Goal: Information Seeking & Learning: Learn about a topic

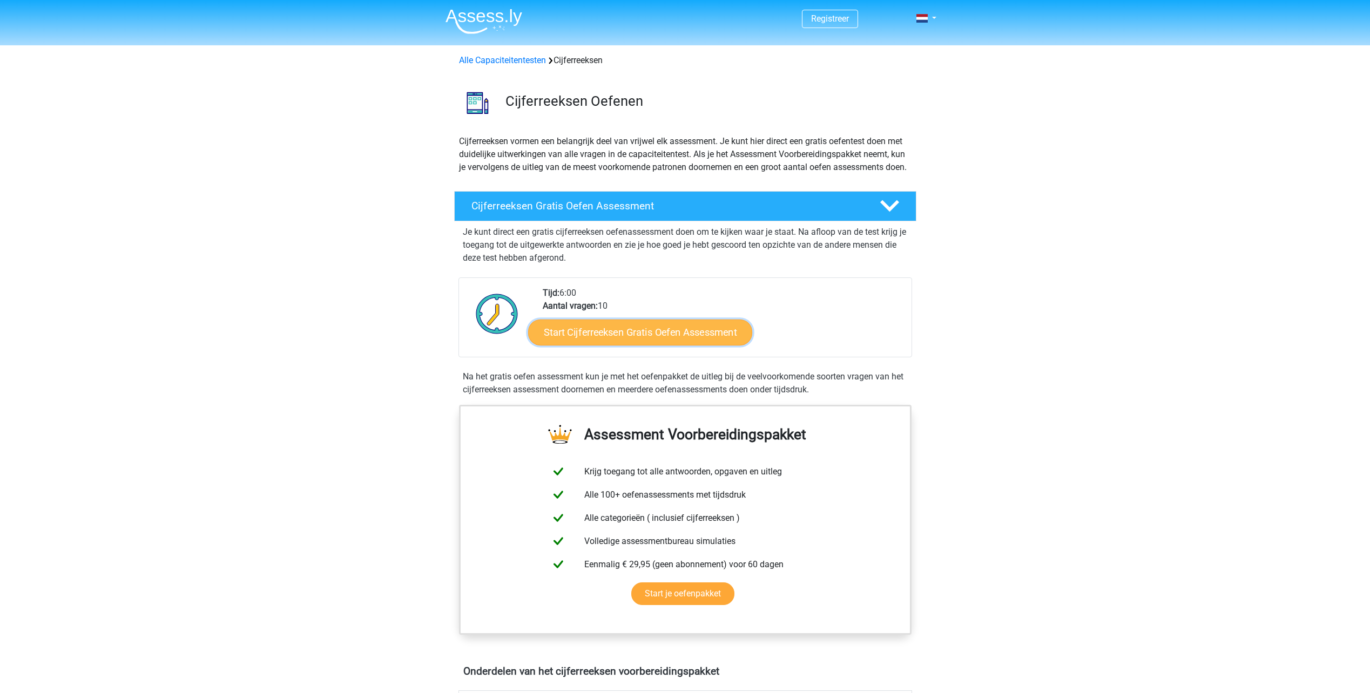
click at [610, 345] on link "Start Cijferreeksen Gratis Oefen Assessment" at bounding box center [640, 332] width 224 height 26
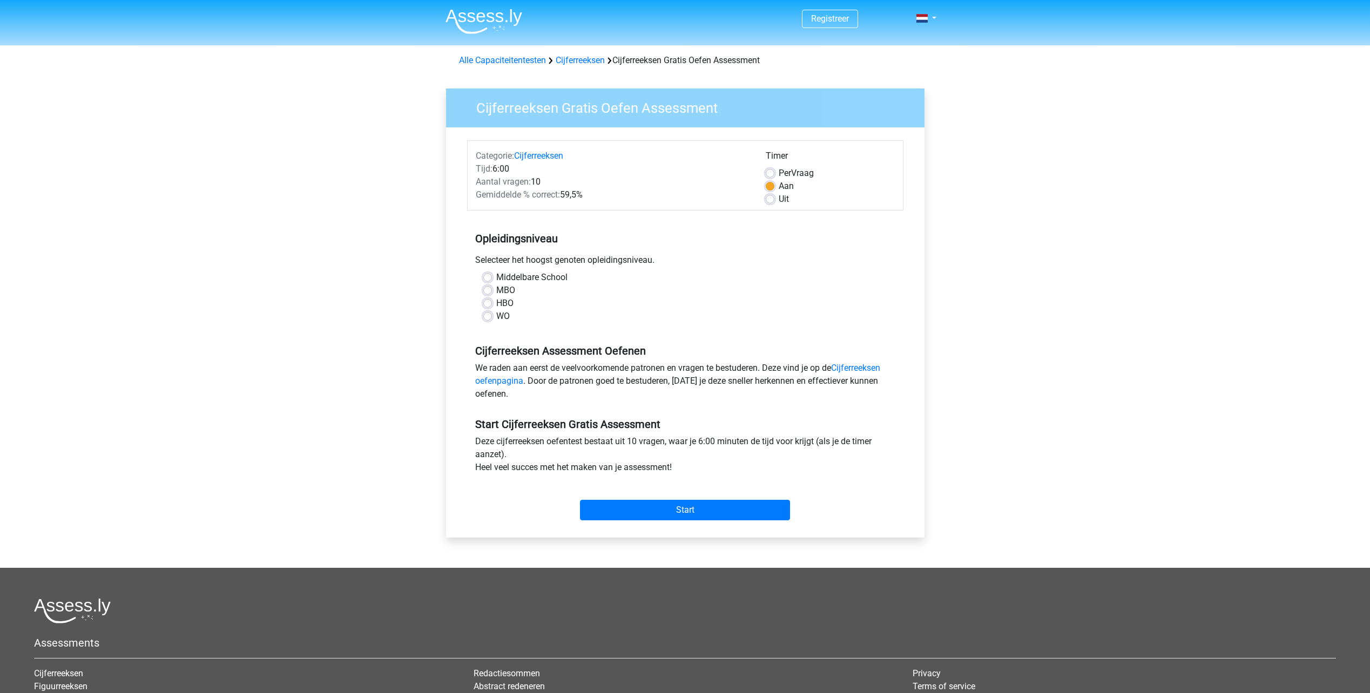
click at [496, 301] on label "HBO" at bounding box center [504, 303] width 17 height 13
click at [484, 301] on input "HBO" at bounding box center [487, 302] width 9 height 11
radio input "true"
click at [690, 506] on input "Start" at bounding box center [685, 510] width 210 height 21
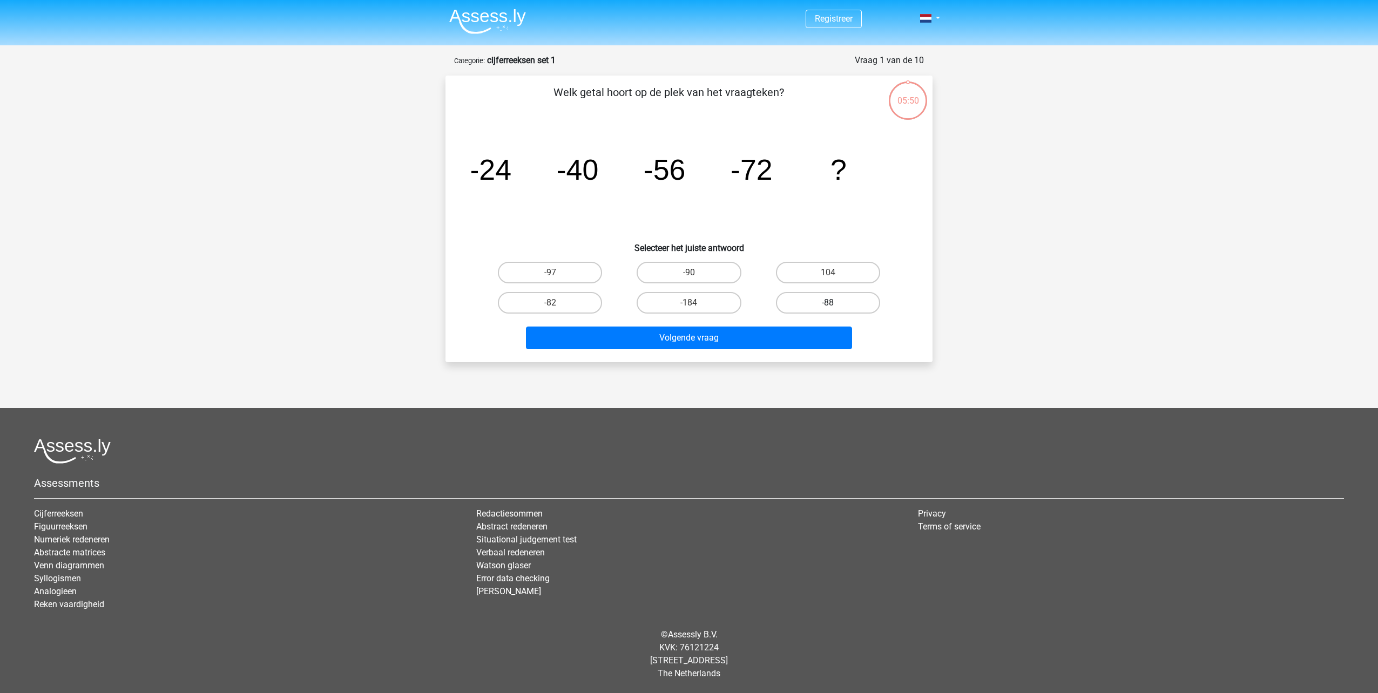
click at [825, 302] on label "-88" at bounding box center [828, 303] width 104 height 22
click at [828, 303] on input "-88" at bounding box center [831, 306] width 7 height 7
radio input "true"
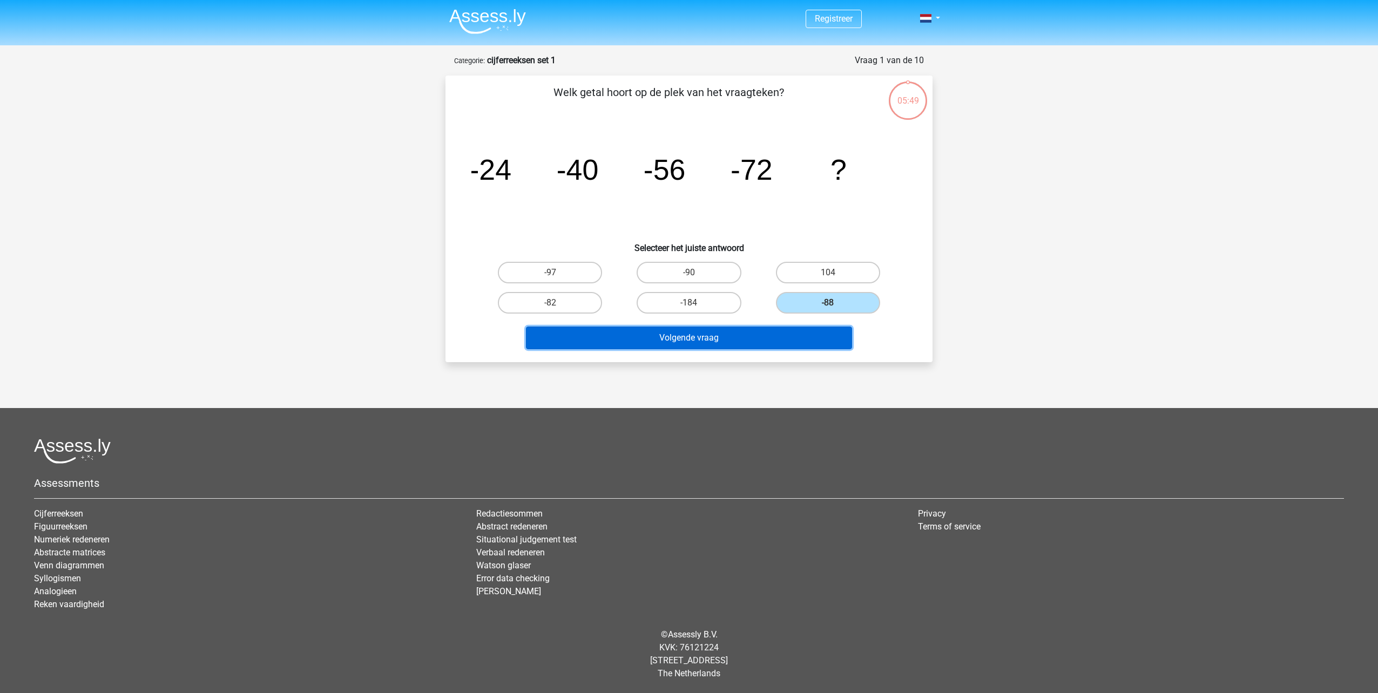
click at [732, 335] on button "Volgende vraag" at bounding box center [689, 338] width 327 height 23
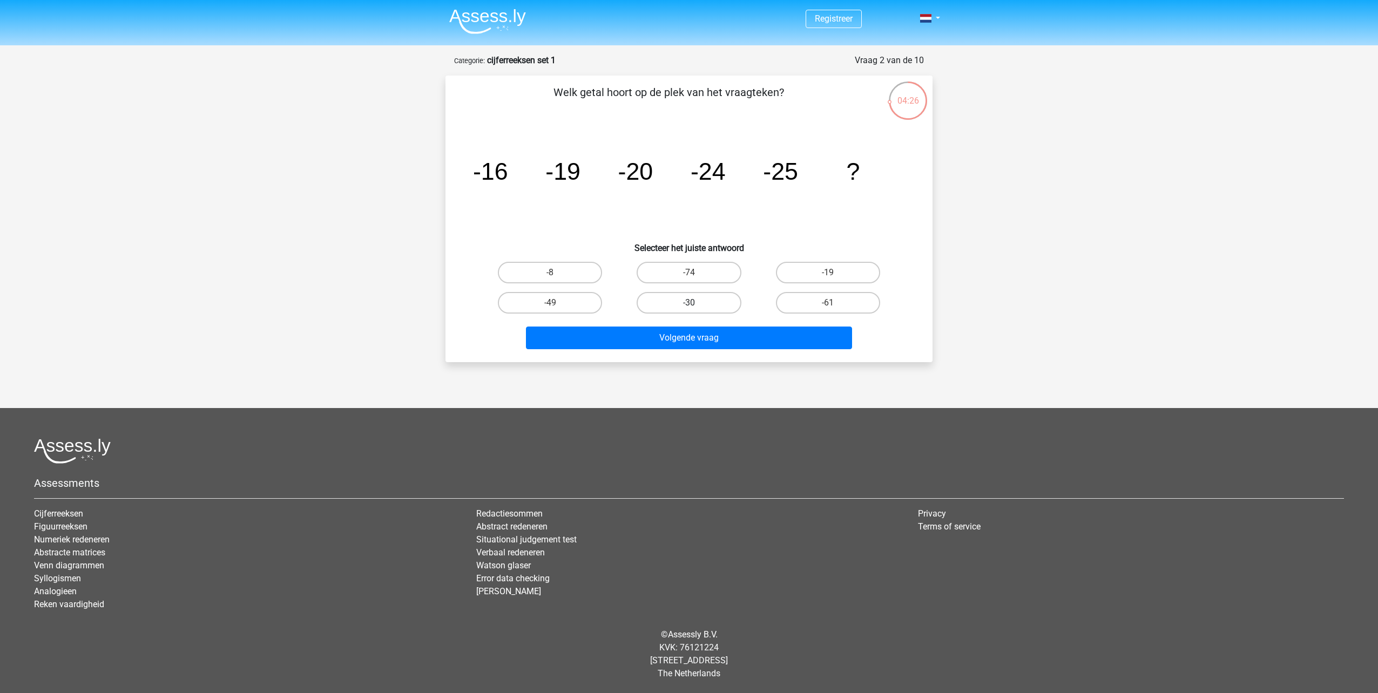
click at [671, 301] on label "-30" at bounding box center [689, 303] width 104 height 22
click at [689, 303] on input "-30" at bounding box center [692, 306] width 7 height 7
radio input "true"
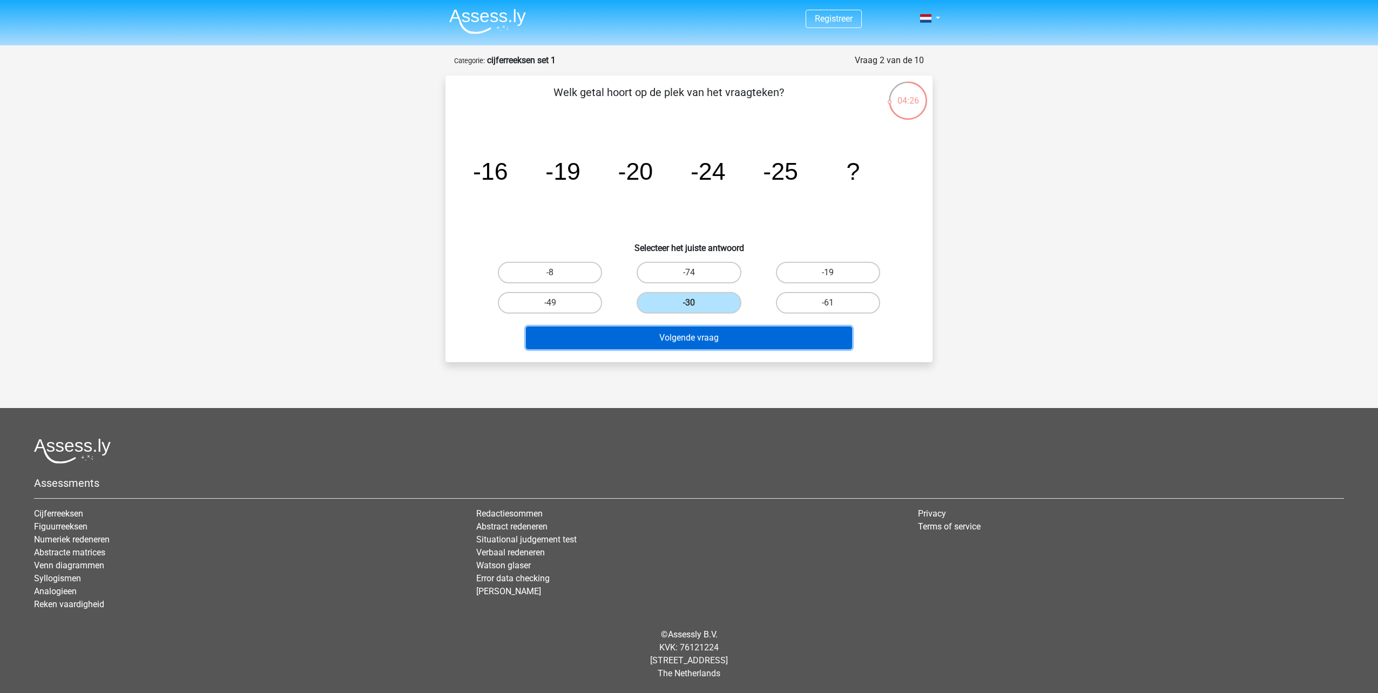
click at [688, 346] on button "Volgende vraag" at bounding box center [689, 338] width 327 height 23
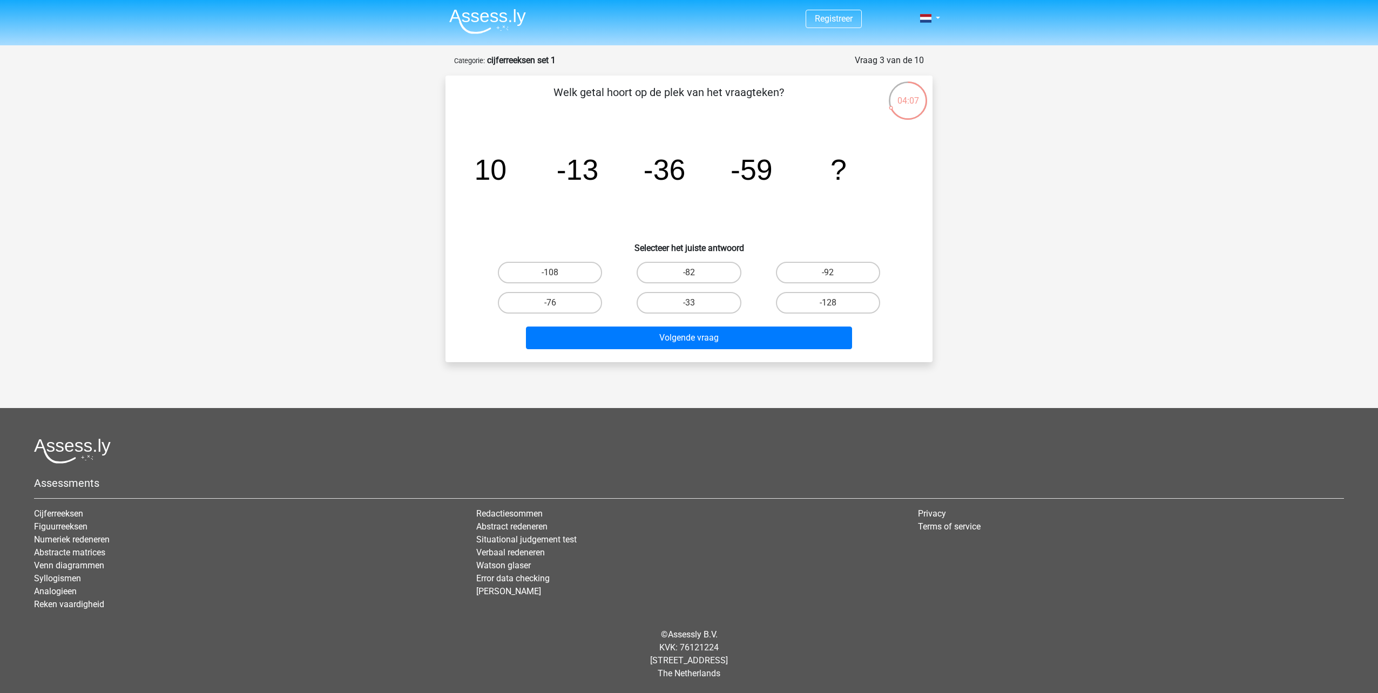
click at [715, 288] on div "-33" at bounding box center [688, 303] width 139 height 30
click at [706, 275] on label "-82" at bounding box center [689, 273] width 104 height 22
click at [696, 275] on input "-82" at bounding box center [692, 276] width 7 height 7
radio input "true"
click at [724, 355] on div "Welk getal hoort op de plek van het vraagteken? image/svg+xml 10 -13 -36 -59 ? …" at bounding box center [689, 219] width 487 height 287
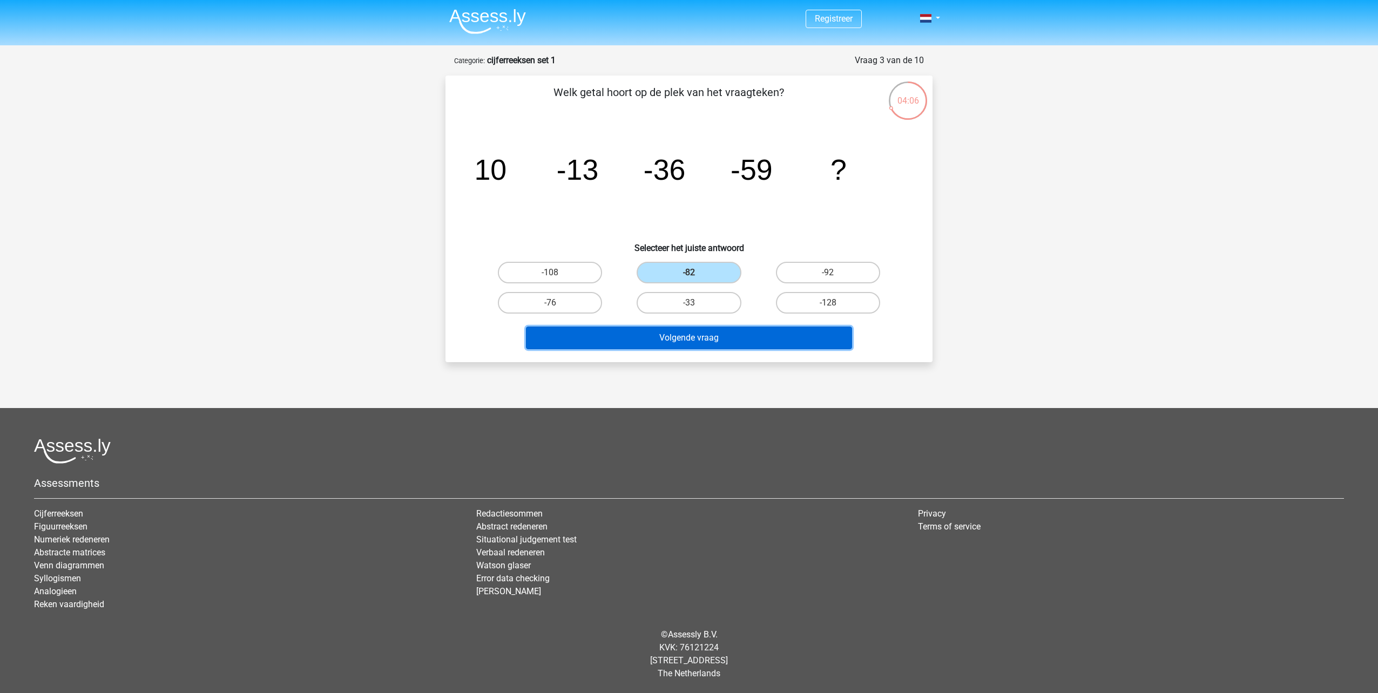
click at [720, 343] on button "Volgende vraag" at bounding box center [689, 338] width 327 height 23
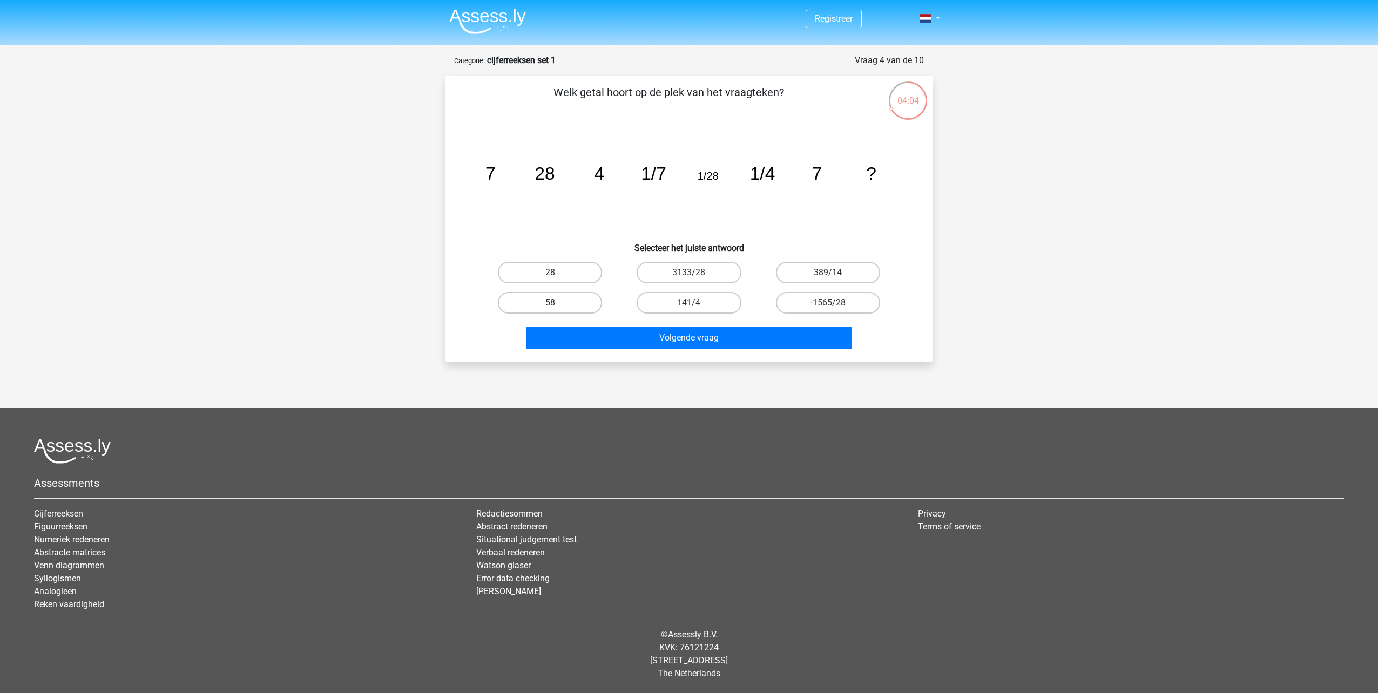
click at [353, 211] on div "Registreer Nederlands English" at bounding box center [689, 336] width 1378 height 673
click at [521, 272] on label "28" at bounding box center [550, 273] width 104 height 22
click at [550, 273] on input "28" at bounding box center [553, 276] width 7 height 7
radio input "true"
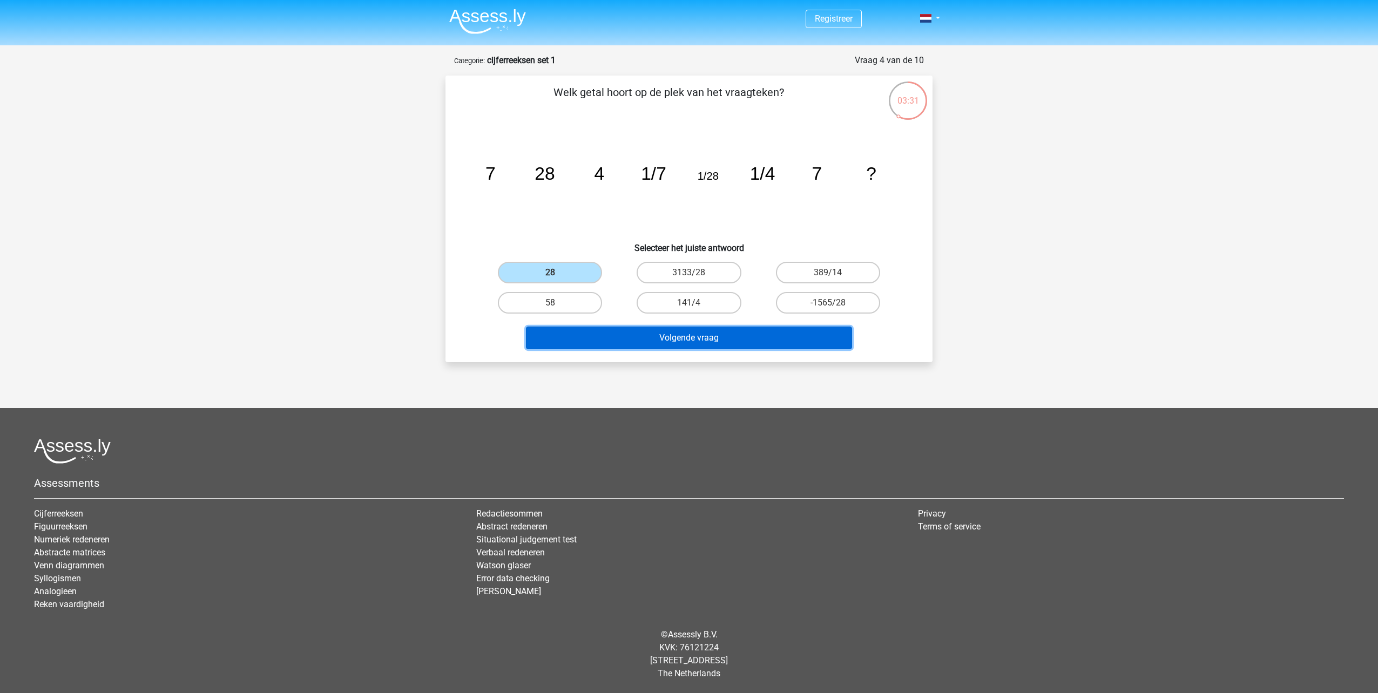
click at [599, 337] on button "Volgende vraag" at bounding box center [689, 338] width 327 height 23
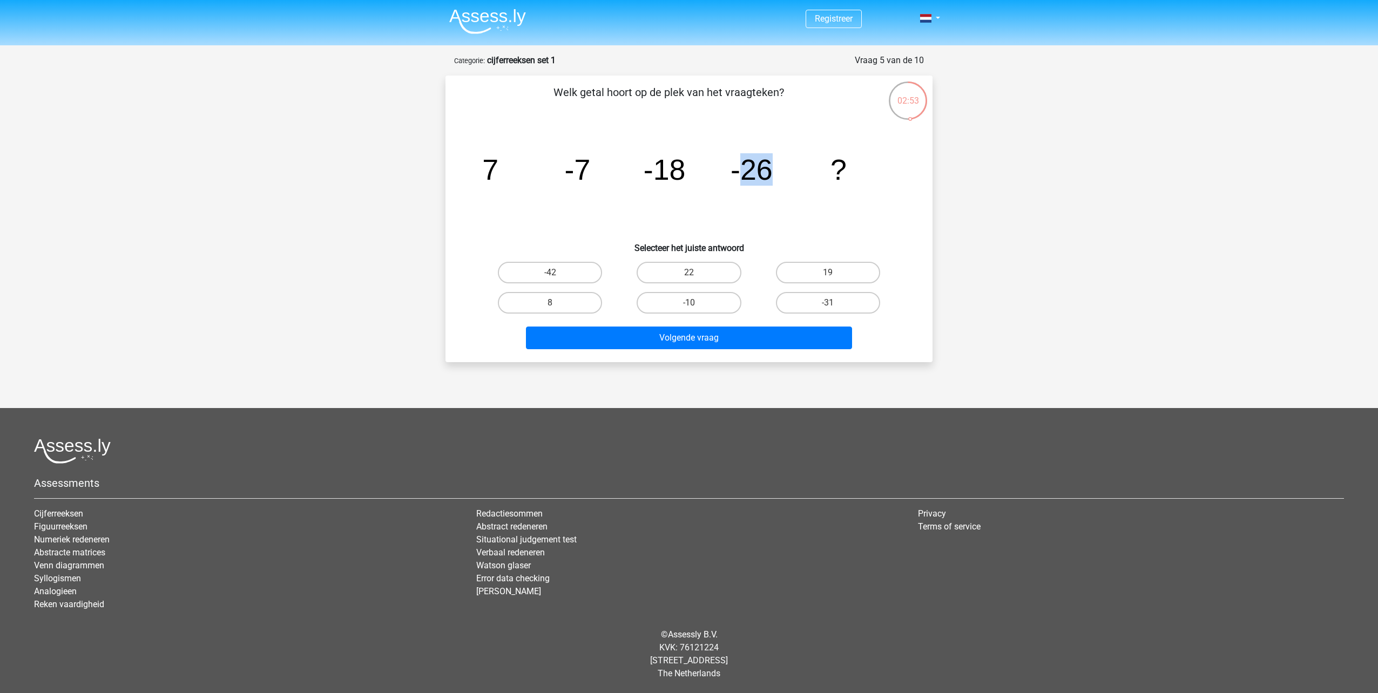
drag, startPoint x: 774, startPoint y: 174, endPoint x: 742, endPoint y: 164, distance: 33.5
click at [742, 164] on icon "image/svg+xml 7 -7 -18 -26 ?" at bounding box center [689, 179] width 435 height 109
drag, startPoint x: 742, startPoint y: 164, endPoint x: 763, endPoint y: 204, distance: 44.4
click at [763, 204] on icon "image/svg+xml 7 -7 -18 -26 ?" at bounding box center [689, 179] width 435 height 109
drag, startPoint x: 484, startPoint y: 167, endPoint x: 873, endPoint y: 166, distance: 388.9
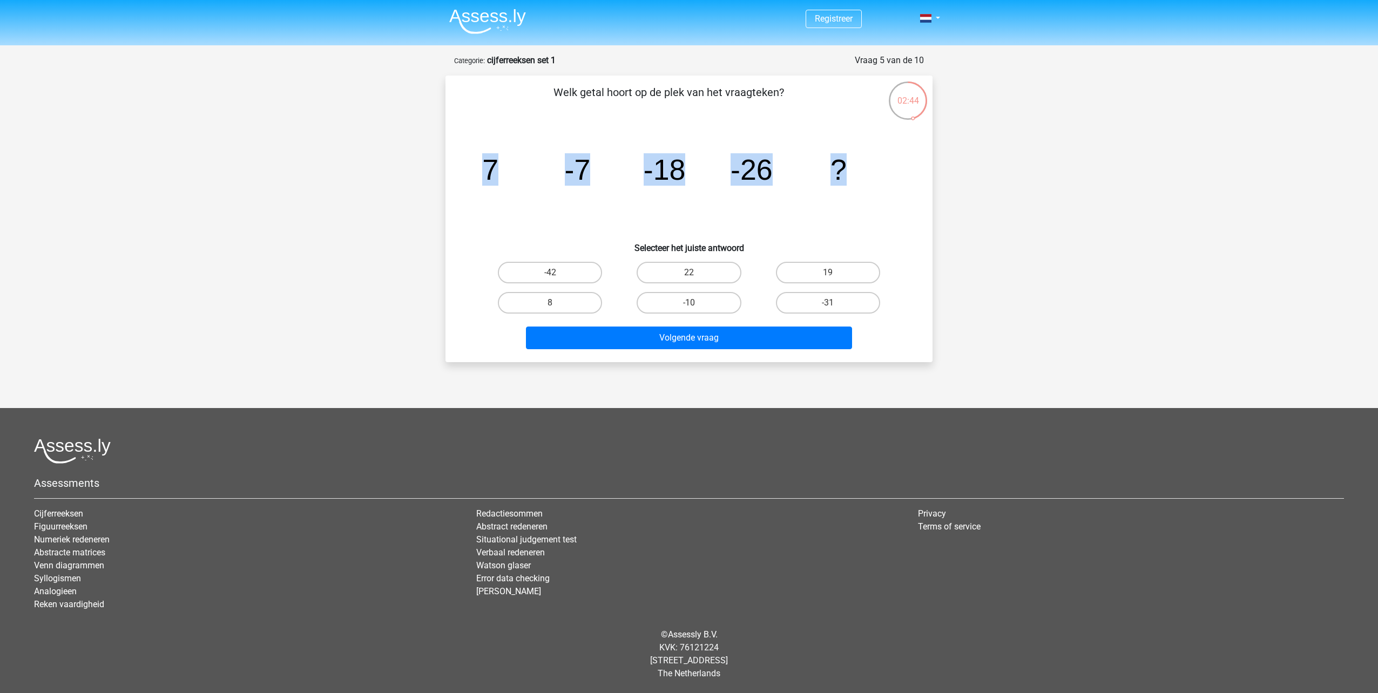
click at [873, 166] on icon "image/svg+xml 7 -7 -18 -26 ?" at bounding box center [689, 179] width 435 height 109
click at [548, 265] on label "-42" at bounding box center [550, 273] width 104 height 22
click at [550, 273] on input "-42" at bounding box center [553, 276] width 7 height 7
radio input "true"
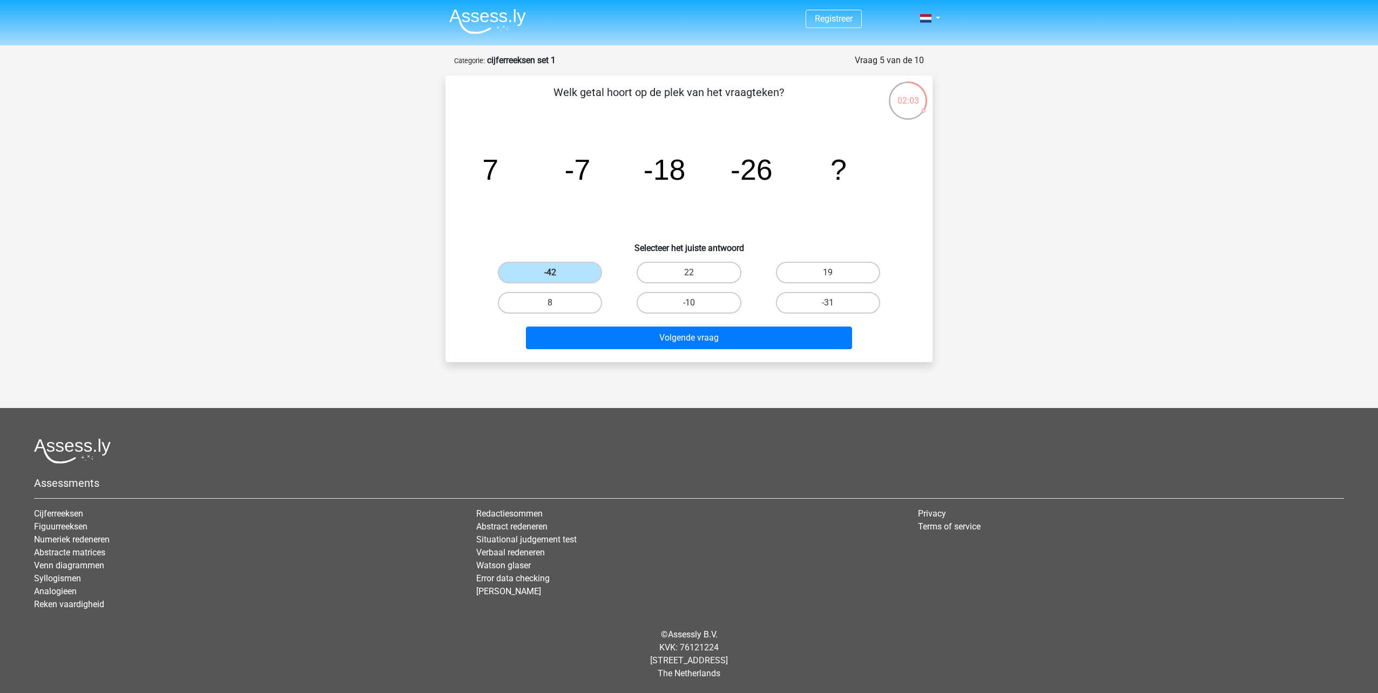
click at [662, 354] on div "Welk getal hoort op de plek van het vraagteken? image/svg+xml 7 -7 -18 -26 ? Se…" at bounding box center [689, 219] width 487 height 287
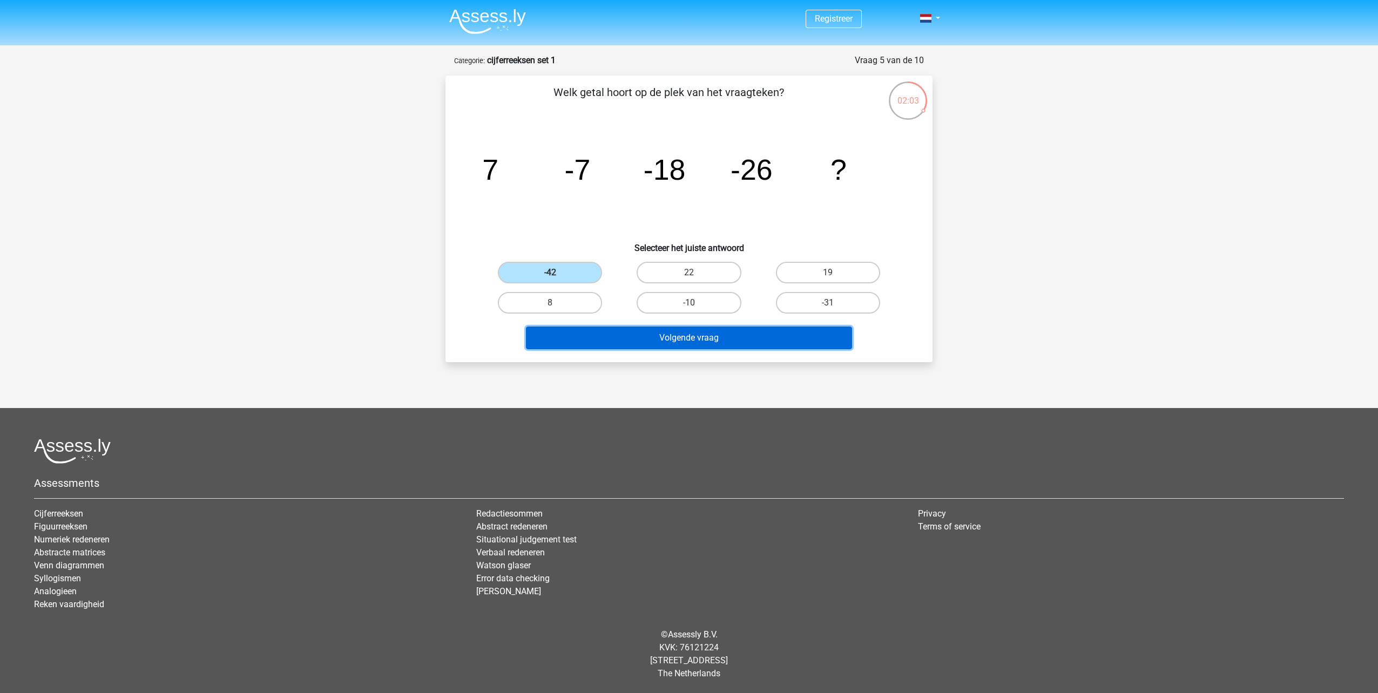
click at [663, 338] on button "Volgende vraag" at bounding box center [689, 338] width 327 height 23
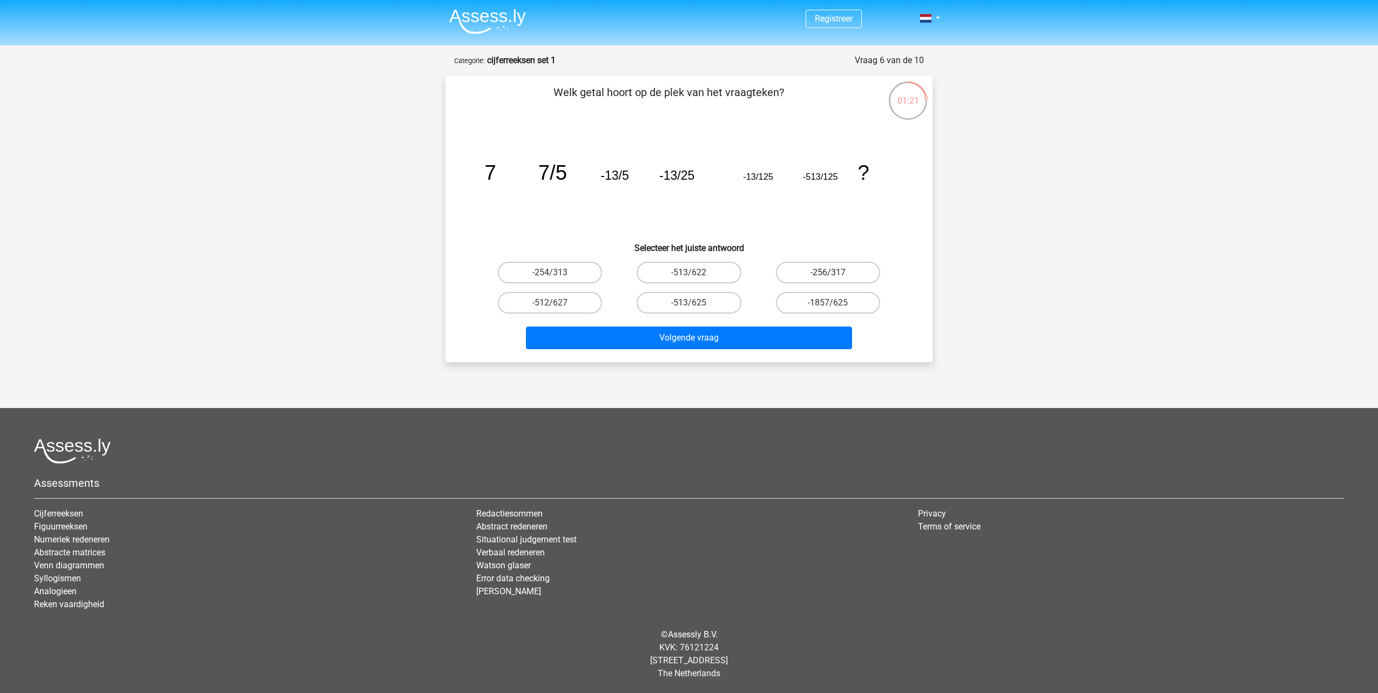
click at [844, 279] on label "-256/317" at bounding box center [828, 273] width 104 height 22
click at [835, 279] on input "-256/317" at bounding box center [831, 276] width 7 height 7
radio input "true"
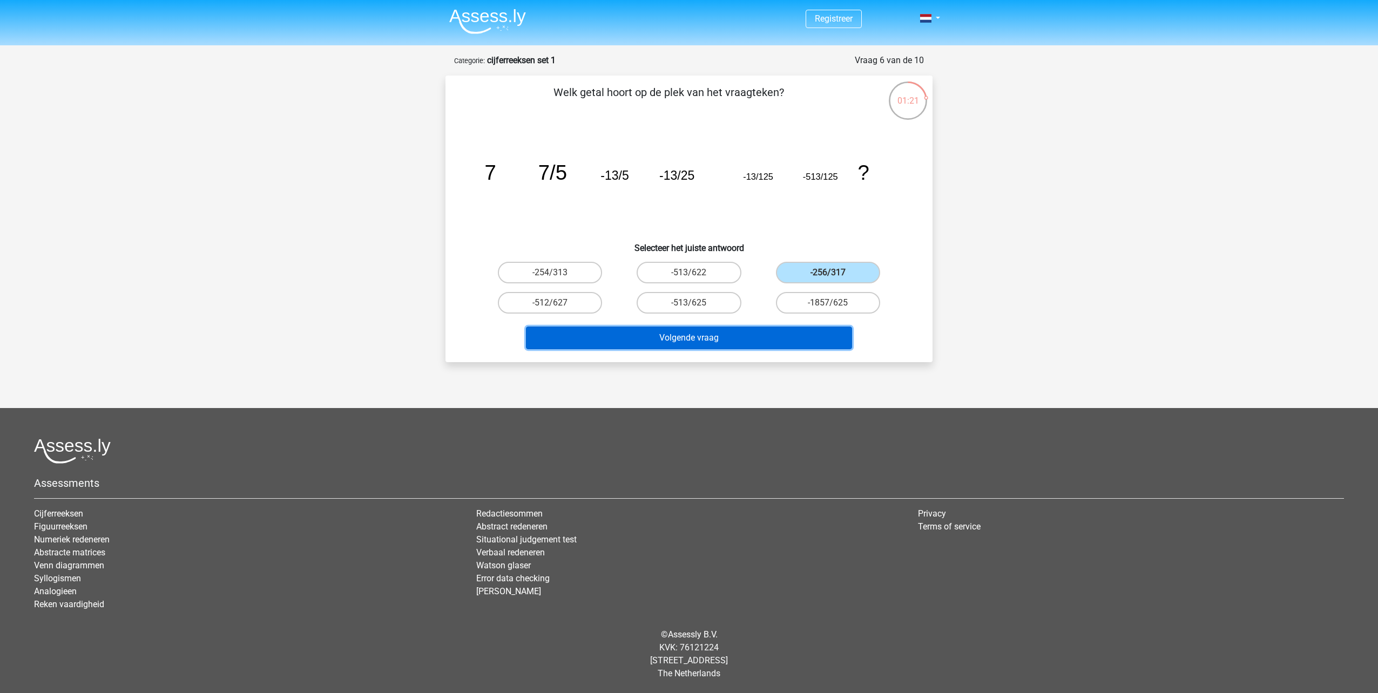
click at [805, 334] on button "Volgende vraag" at bounding box center [689, 338] width 327 height 23
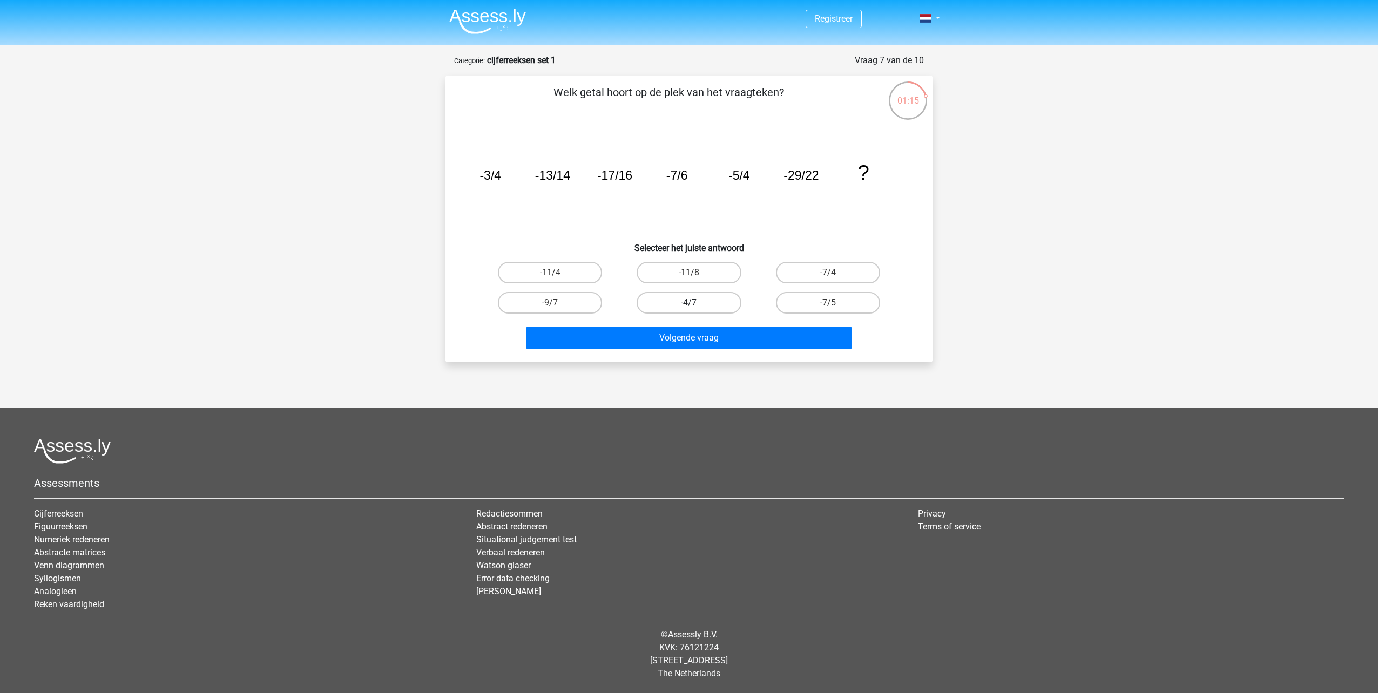
click at [722, 306] on label "-4/7" at bounding box center [689, 303] width 104 height 22
click at [696, 306] on input "-4/7" at bounding box center [692, 306] width 7 height 7
radio input "true"
click at [744, 371] on div "Registreer Nederlands English" at bounding box center [689, 336] width 1378 height 673
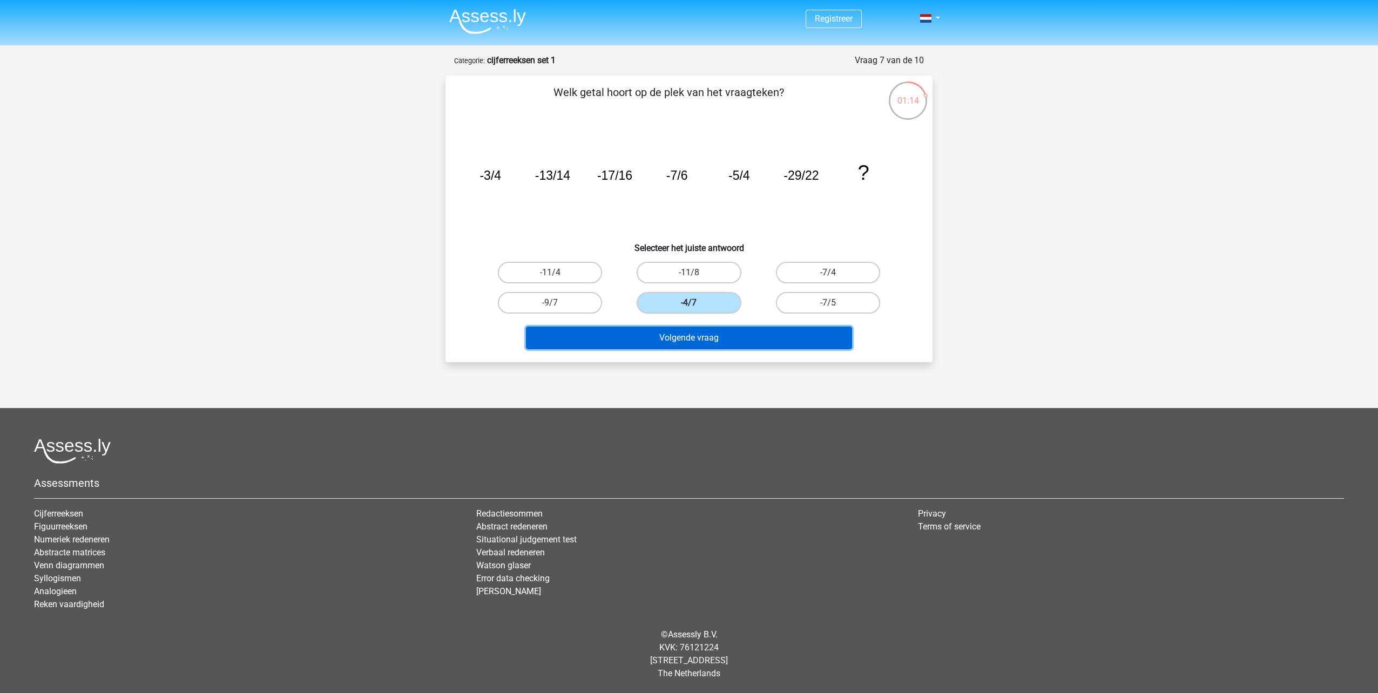
click at [744, 341] on button "Volgende vraag" at bounding box center [689, 338] width 327 height 23
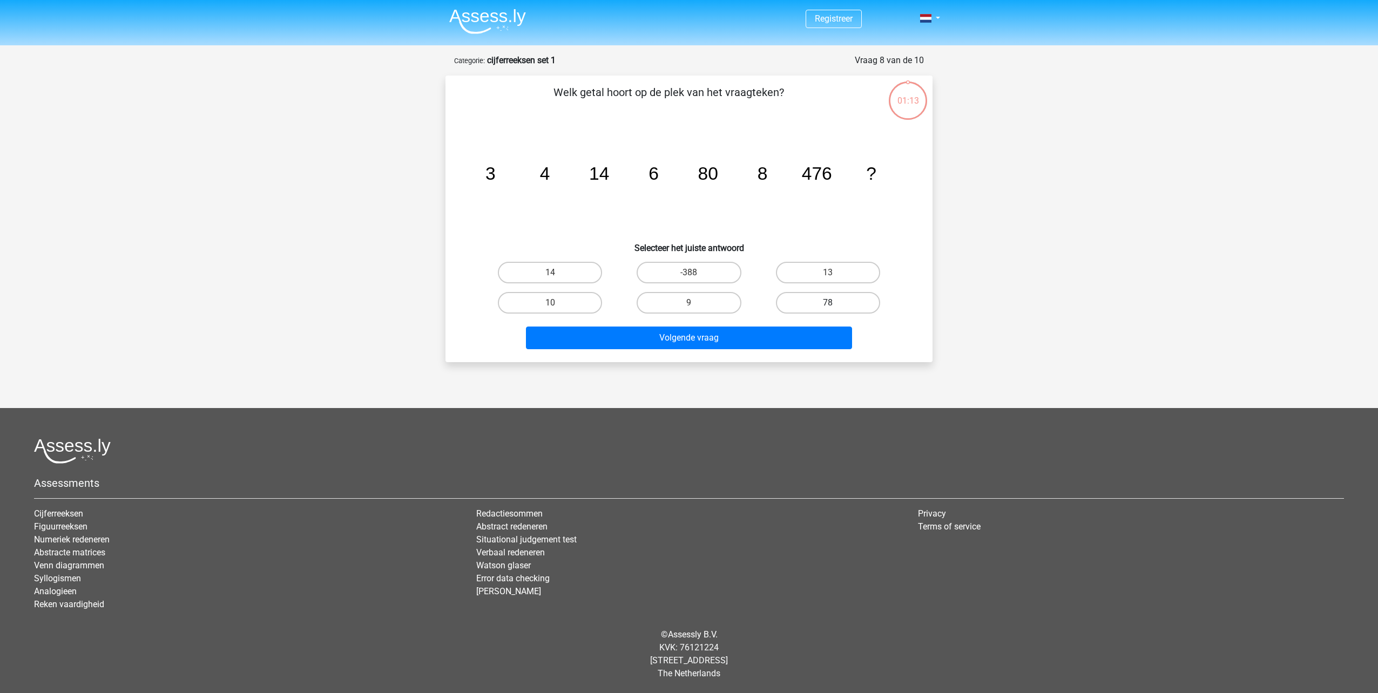
click at [794, 299] on label "78" at bounding box center [828, 303] width 104 height 22
click at [828, 303] on input "78" at bounding box center [831, 306] width 7 height 7
radio input "true"
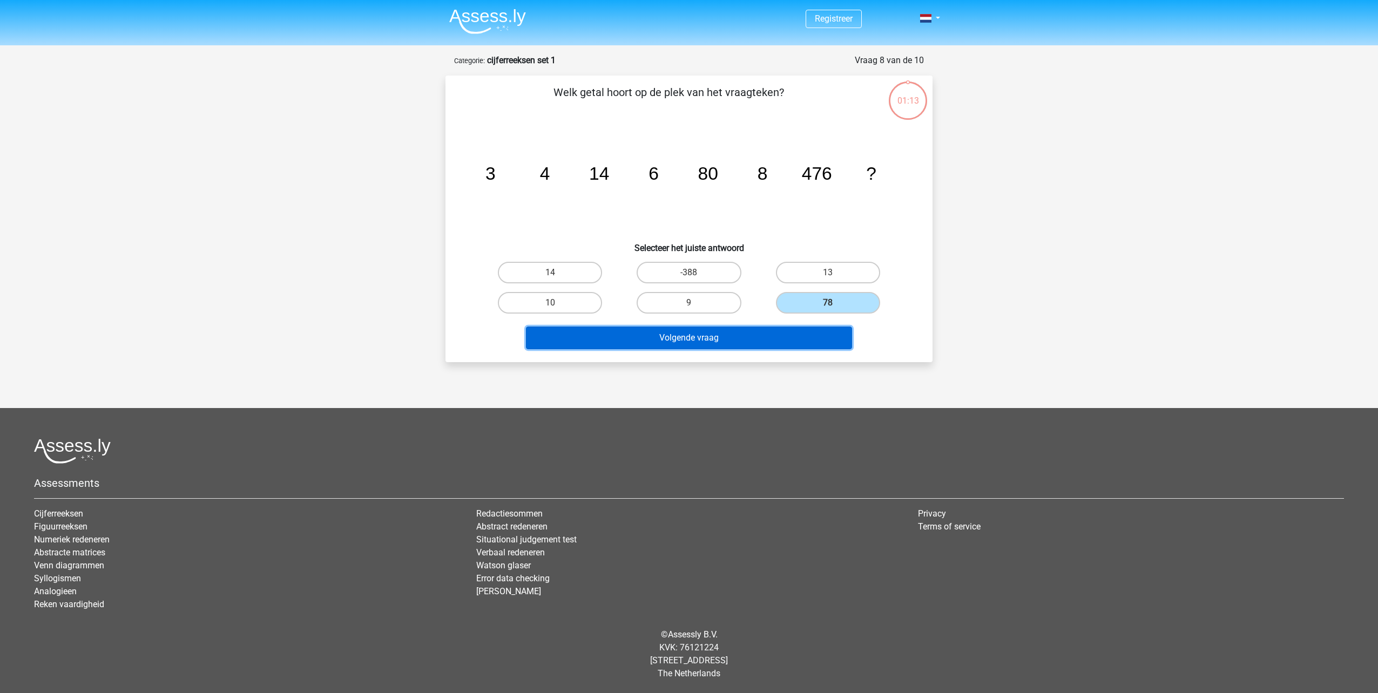
click at [795, 340] on button "Volgende vraag" at bounding box center [689, 338] width 327 height 23
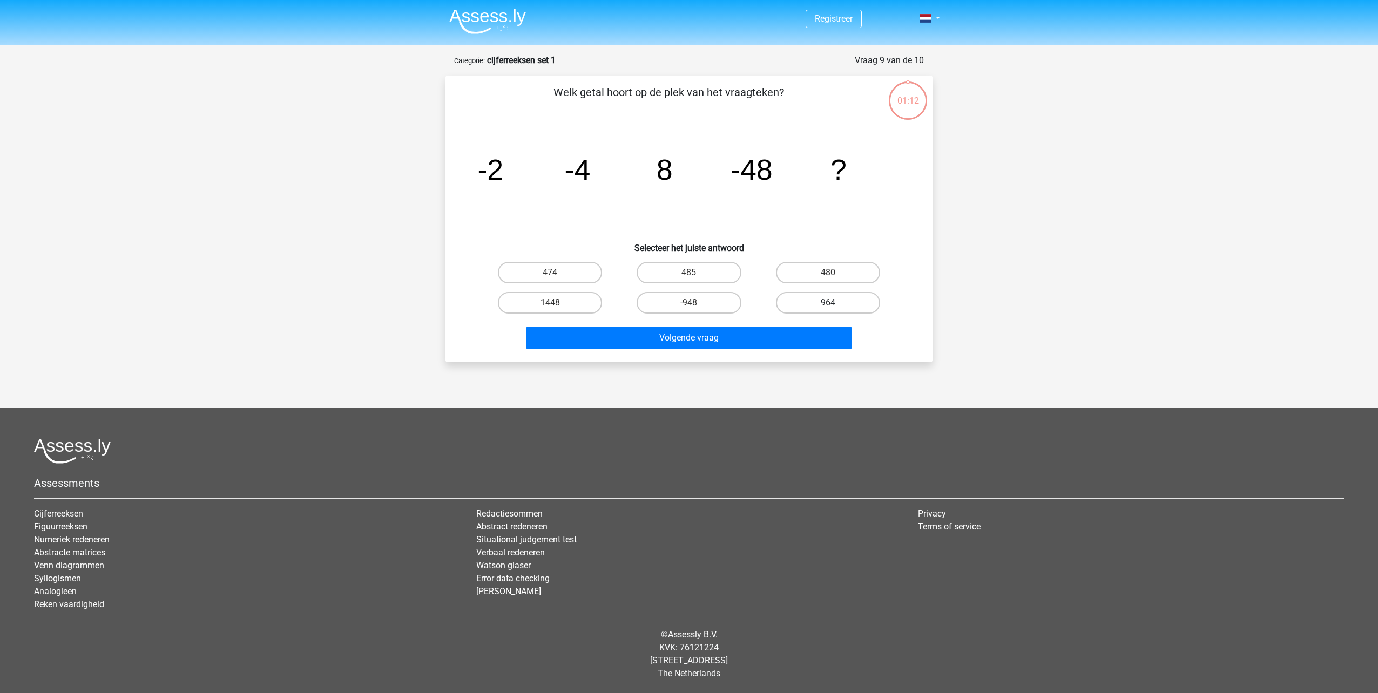
click at [808, 305] on label "964" at bounding box center [828, 303] width 104 height 22
click at [828, 305] on input "964" at bounding box center [831, 306] width 7 height 7
radio input "true"
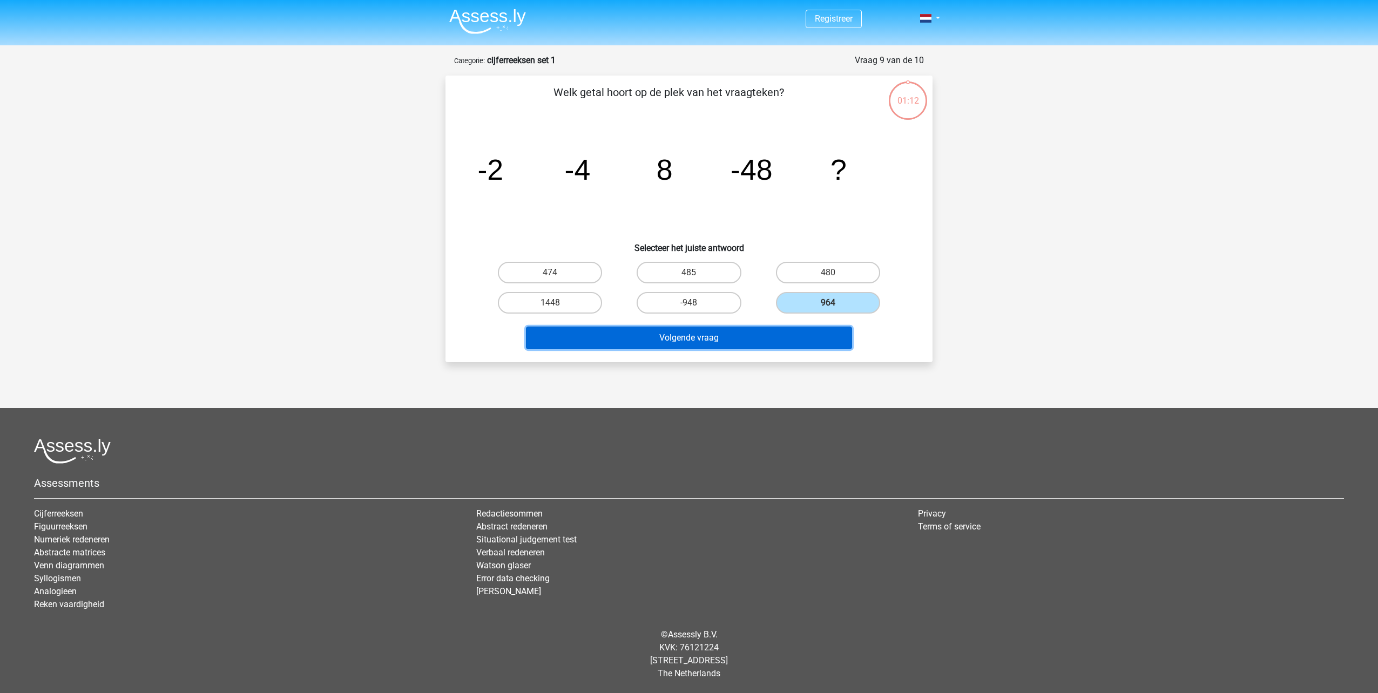
click at [803, 340] on button "Volgende vraag" at bounding box center [689, 338] width 327 height 23
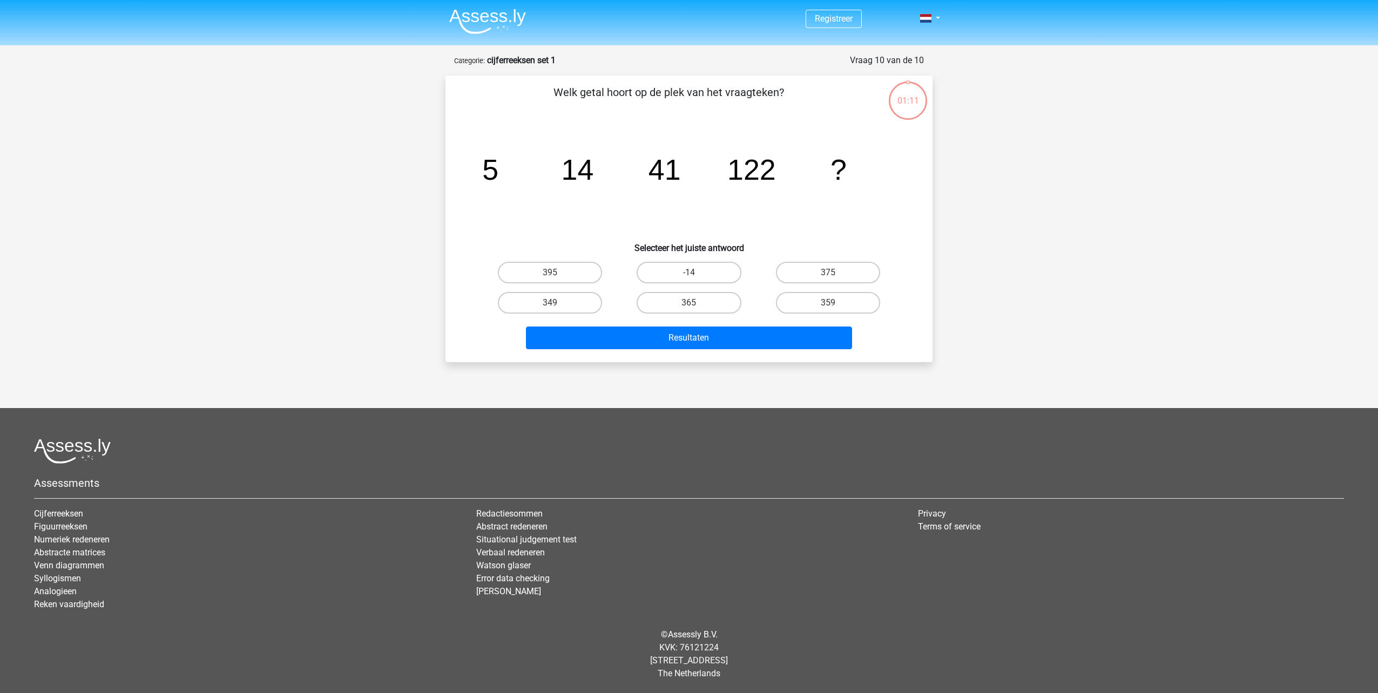
drag, startPoint x: 819, startPoint y: 300, endPoint x: 809, endPoint y: 368, distance: 68.3
click at [819, 302] on label "359" at bounding box center [828, 303] width 104 height 22
click at [828, 303] on input "359" at bounding box center [831, 306] width 7 height 7
radio input "true"
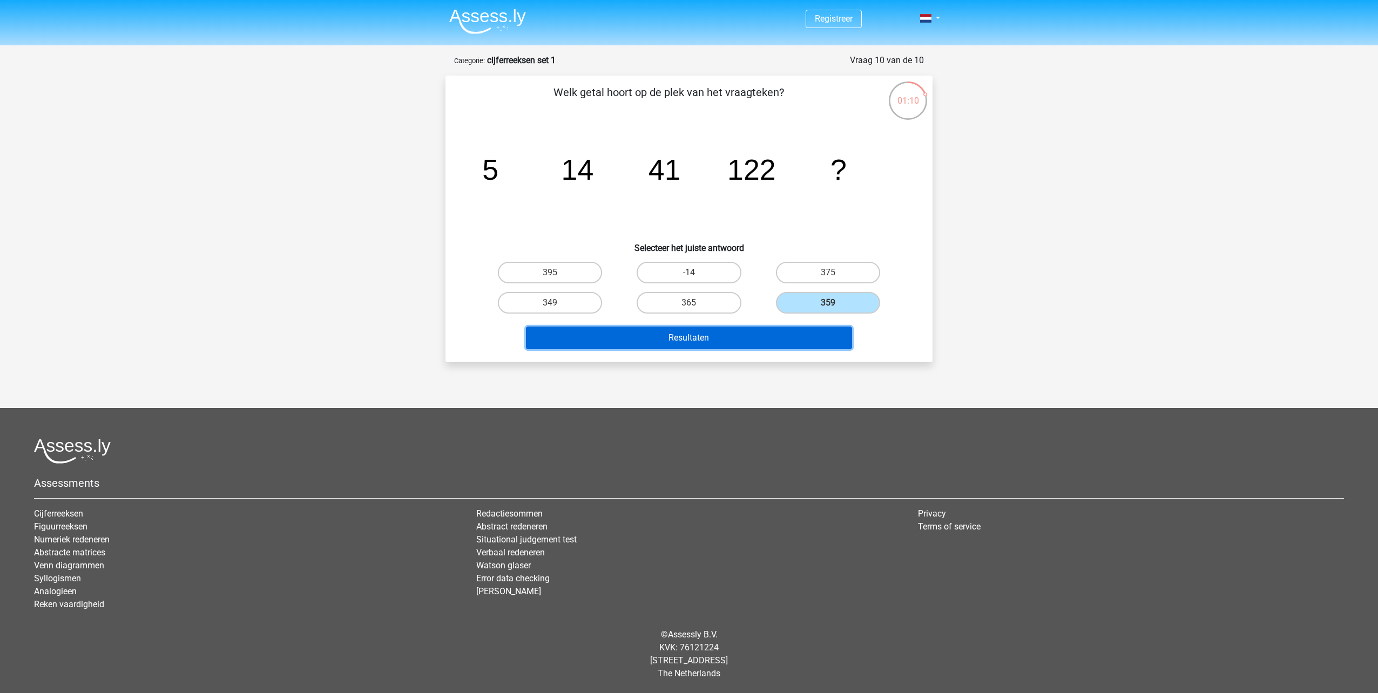
click at [800, 332] on button "Resultaten" at bounding box center [689, 338] width 327 height 23
